Goal: Check status: Check status

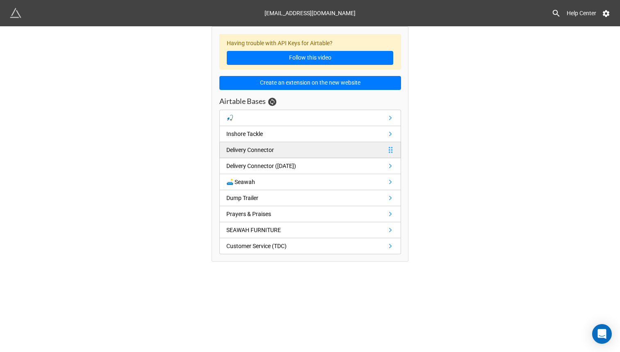
click at [263, 148] on div "Delivery Connector" at bounding box center [250, 149] width 48 height 9
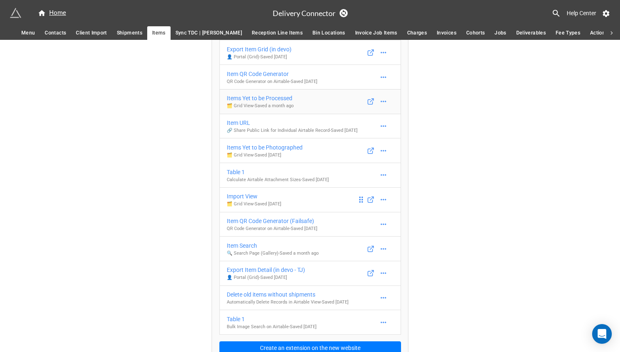
scroll to position [224, 0]
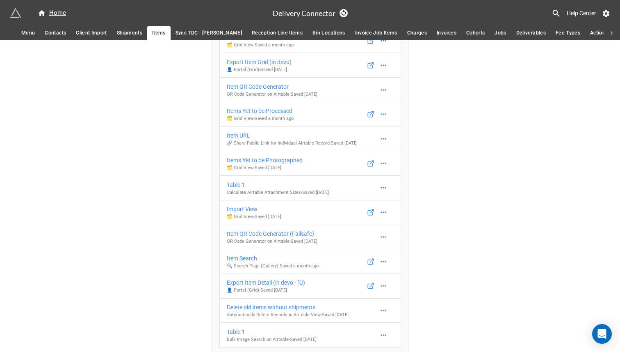
click at [129, 34] on span "Shipments" at bounding box center [129, 33] width 25 height 9
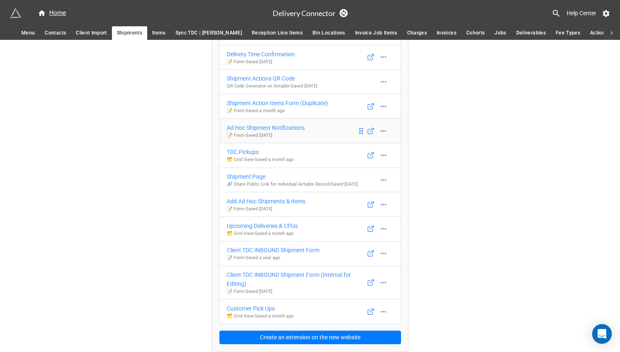
scroll to position [189, 0]
click at [279, 226] on div "Upcoming Deliveries & CPUs" at bounding box center [262, 225] width 71 height 9
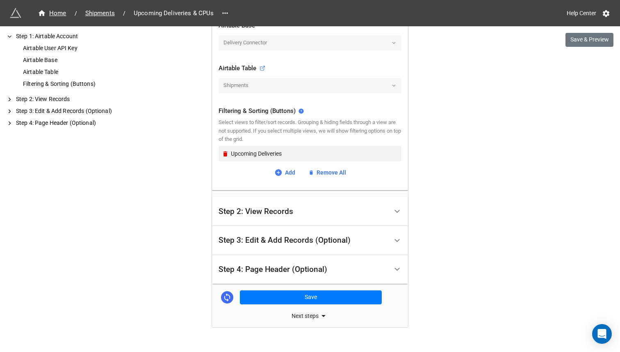
click at [317, 212] on div "Step 2: View Records" at bounding box center [303, 210] width 169 height 19
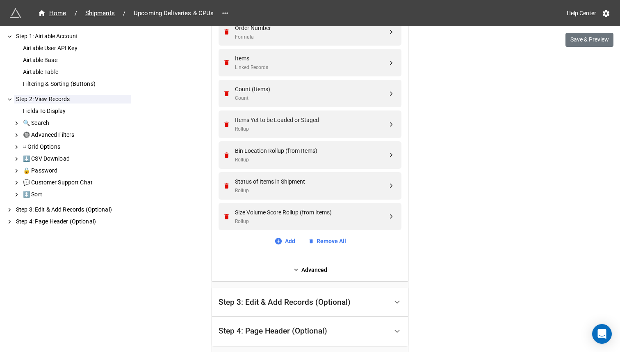
scroll to position [281, 0]
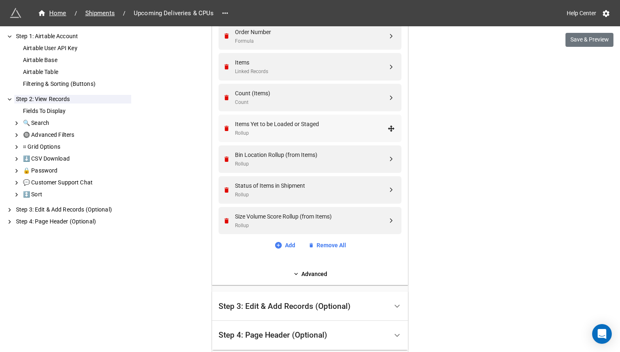
click at [315, 126] on div "Items Yet to be Loaded or Staged" at bounding box center [311, 123] width 153 height 9
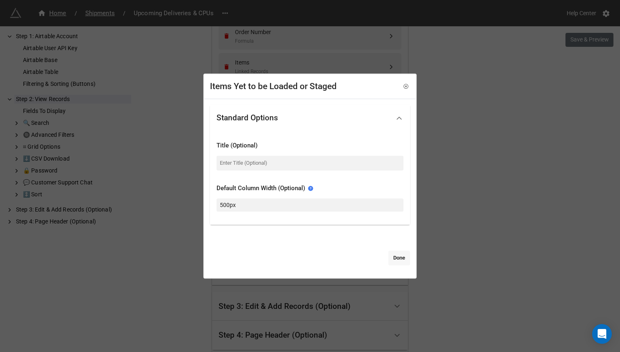
click at [391, 258] on link "Done" at bounding box center [399, 257] width 22 height 15
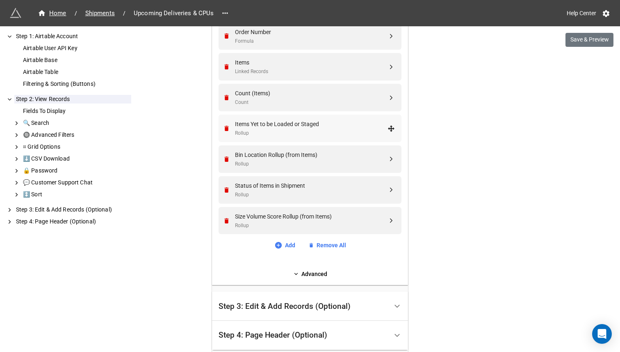
click at [250, 125] on div "Items Yet to be Loaded or Staged" at bounding box center [311, 123] width 153 height 9
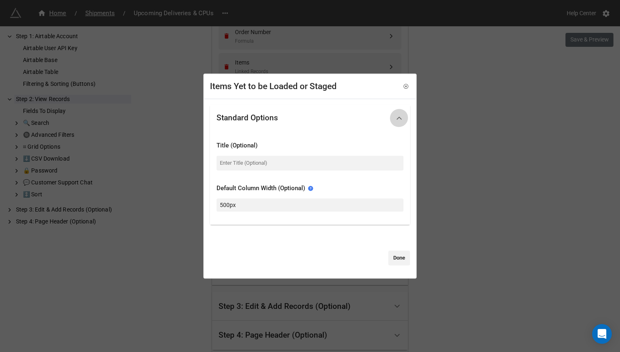
click at [397, 117] on icon at bounding box center [399, 118] width 9 height 9
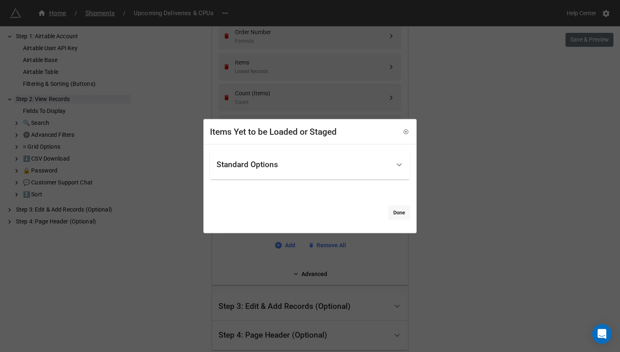
click at [394, 212] on link "Done" at bounding box center [399, 212] width 22 height 15
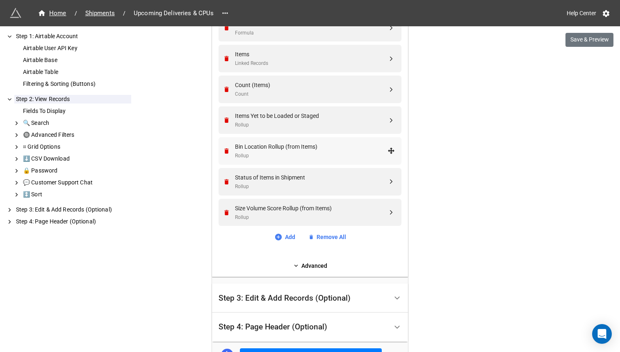
scroll to position [283, 0]
